Goal: Transaction & Acquisition: Purchase product/service

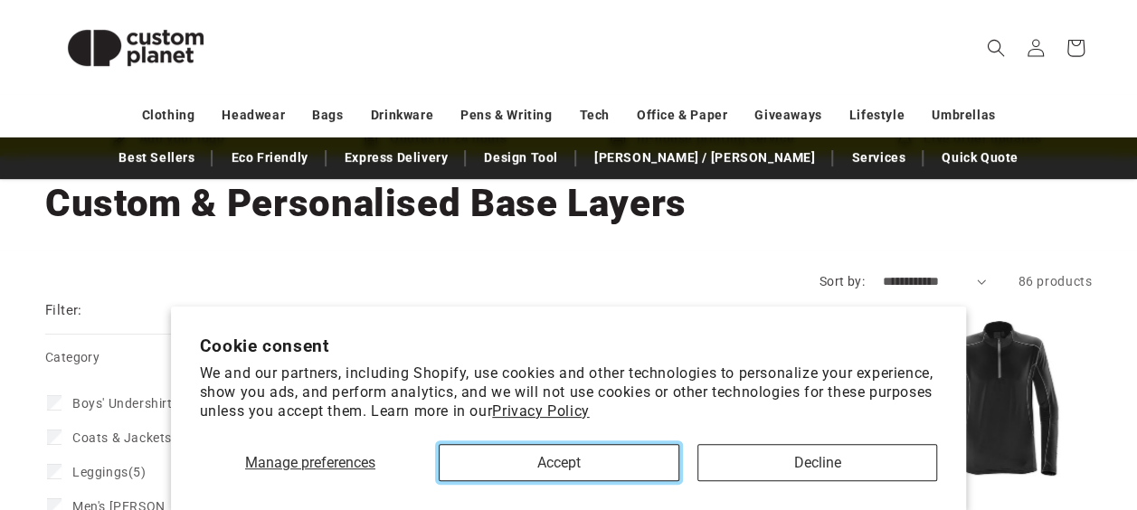
click at [647, 464] on button "Accept" at bounding box center [559, 462] width 241 height 37
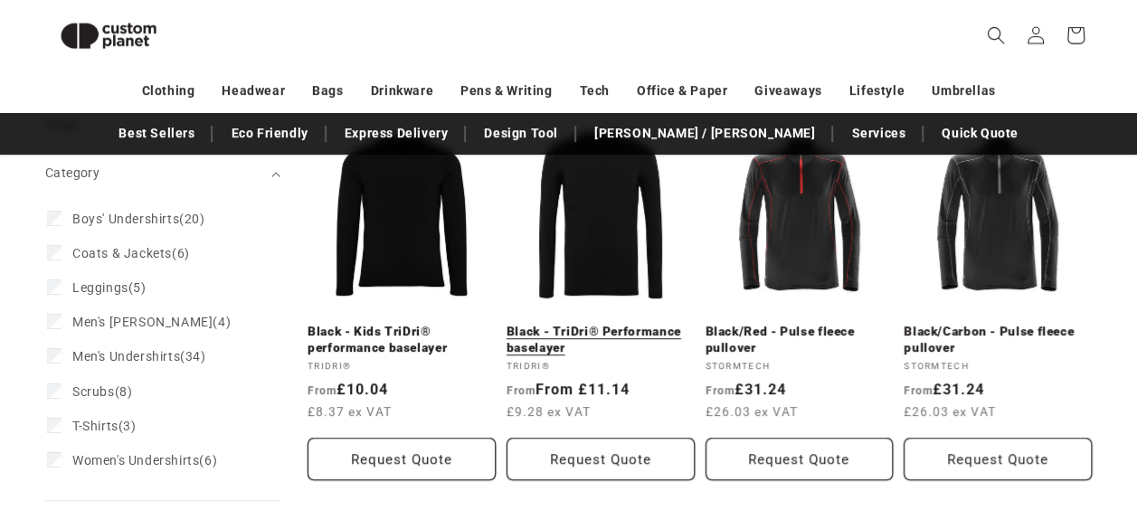
scroll to position [247, 0]
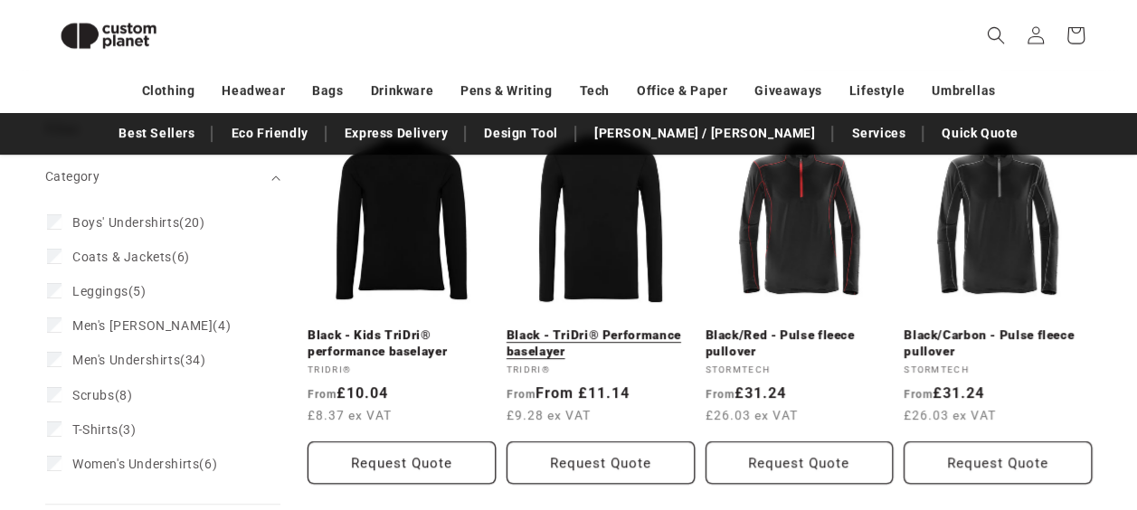
click at [635, 333] on link "Black - TriDri® Performance baselayer" at bounding box center [600, 343] width 188 height 32
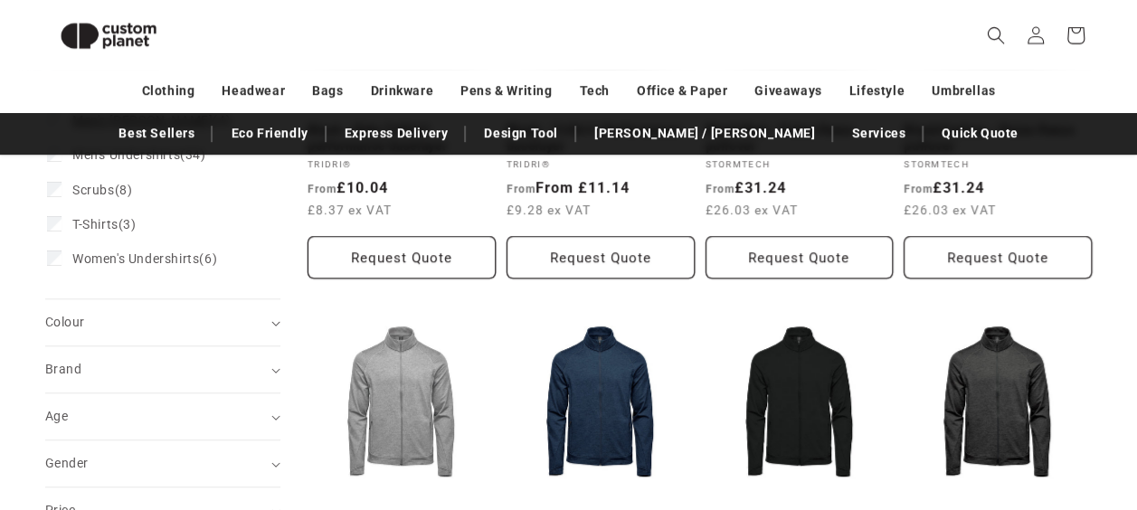
scroll to position [518, 0]
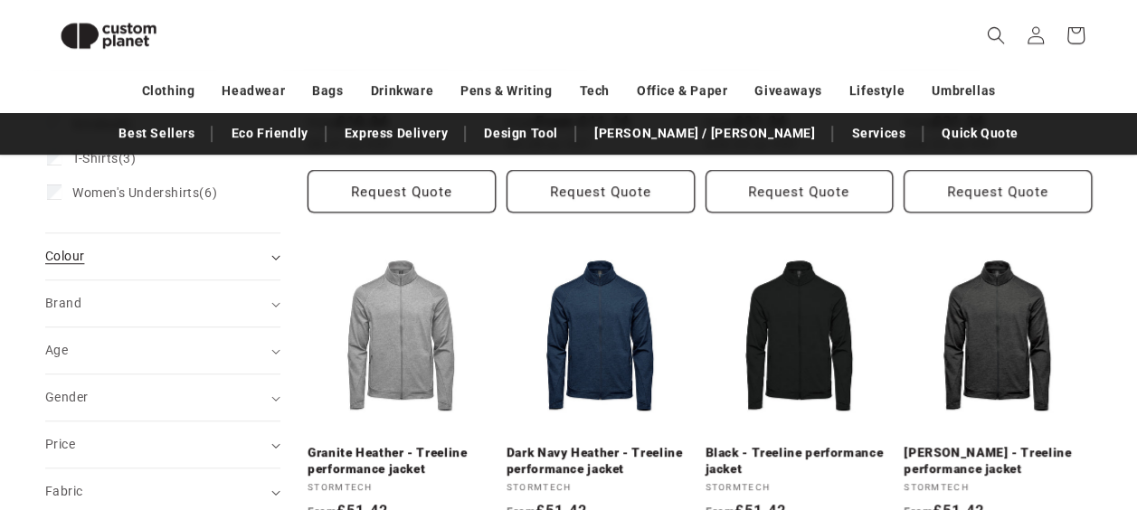
click at [118, 253] on div "Colour (0)" at bounding box center [155, 256] width 220 height 19
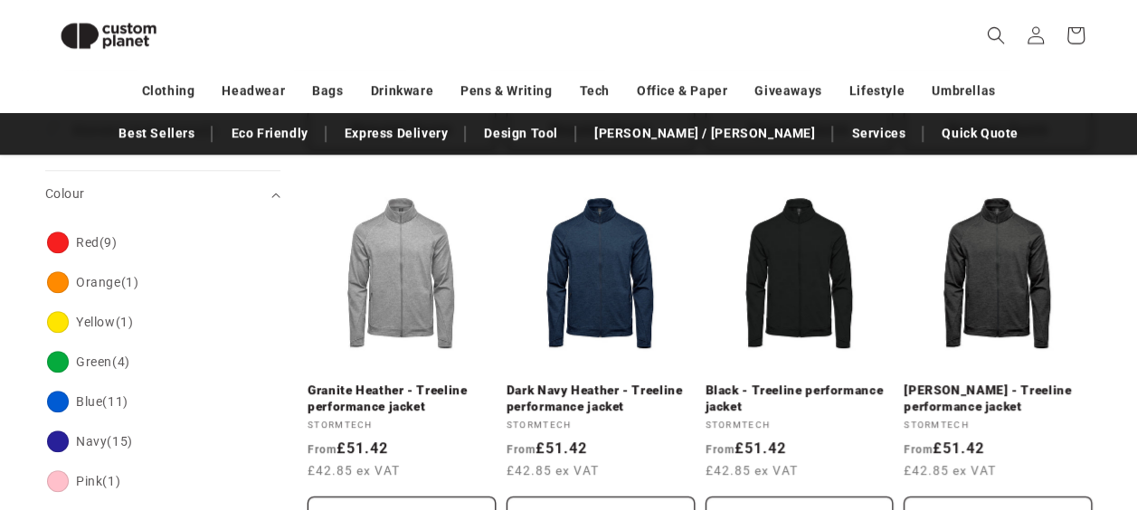
scroll to position [609, 0]
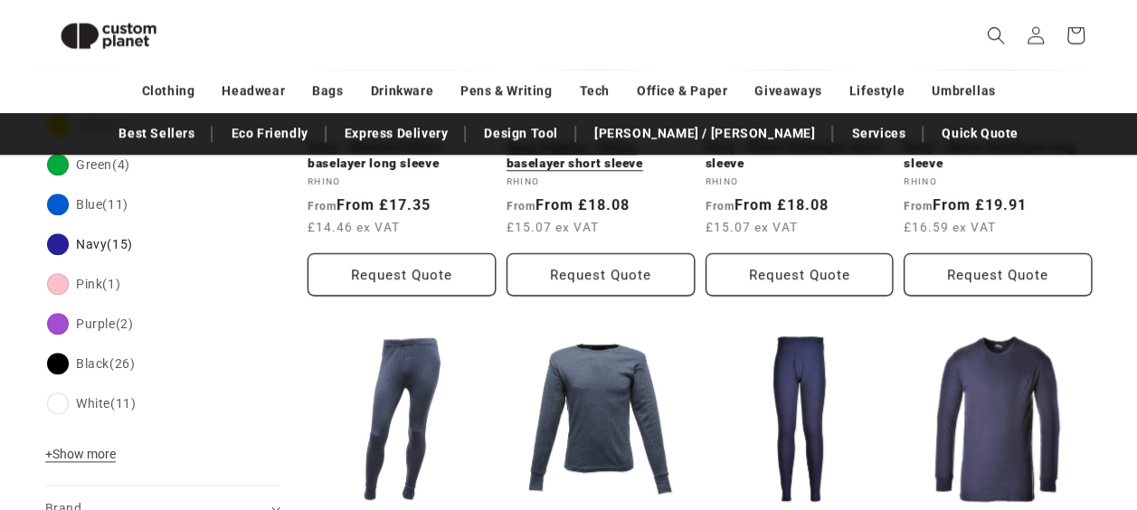
scroll to position [944, 0]
